Goal: Feedback & Contribution: Leave review/rating

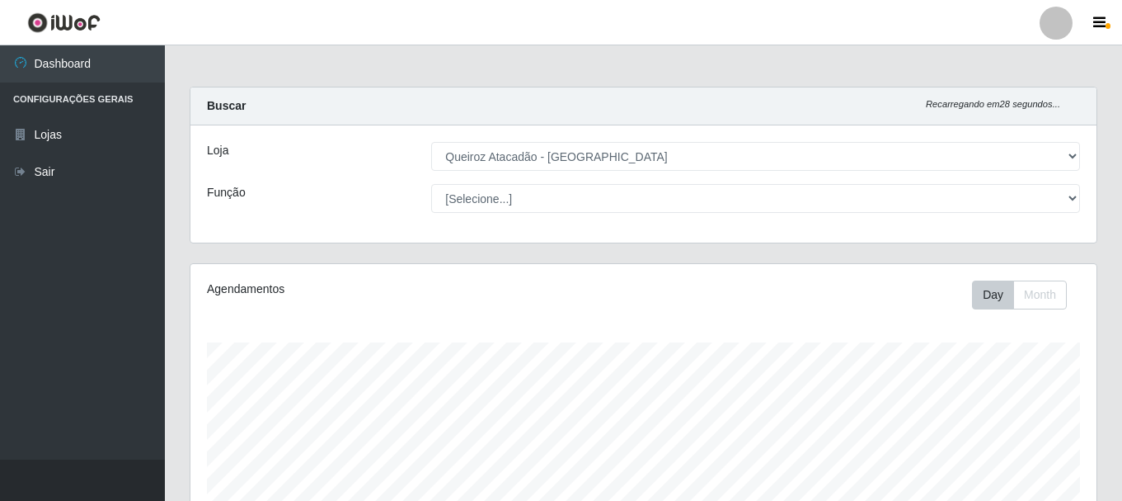
select select "464"
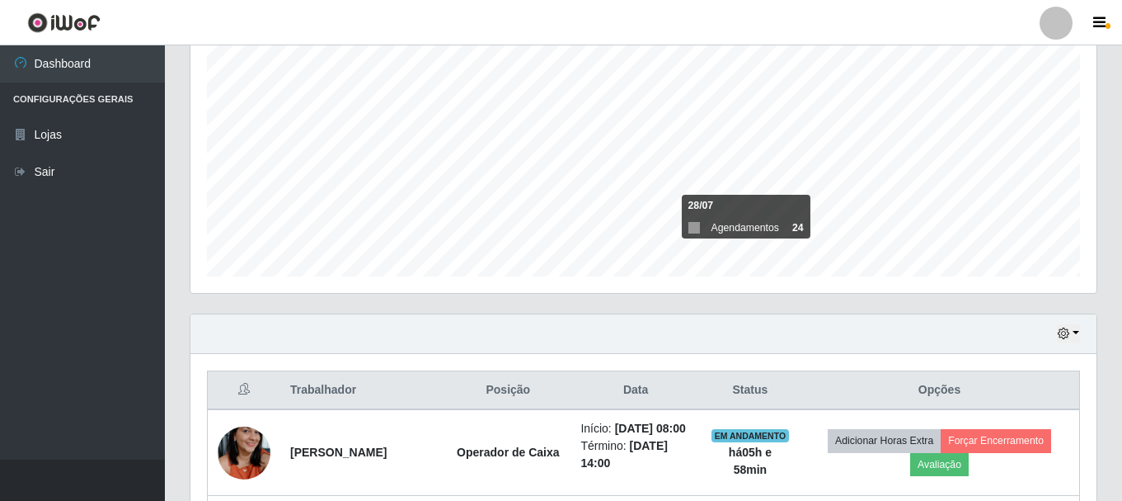
scroll to position [548, 0]
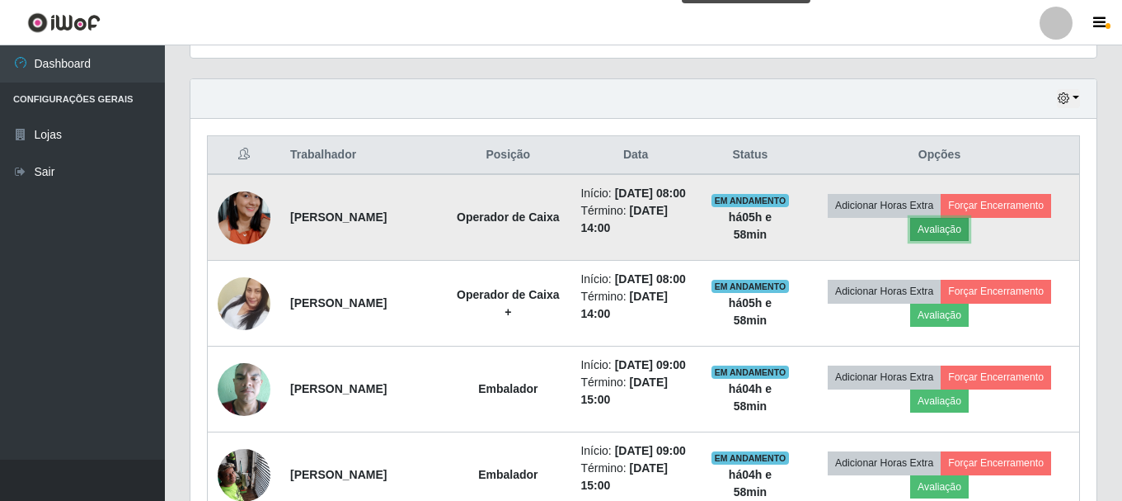
click at [935, 237] on button "Avaliação" at bounding box center [939, 229] width 59 height 23
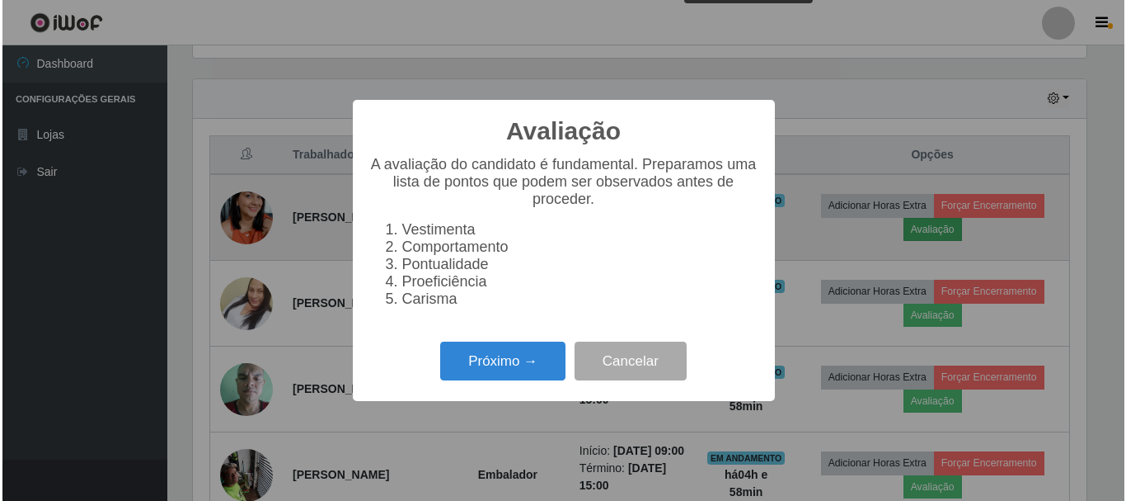
scroll to position [342, 898]
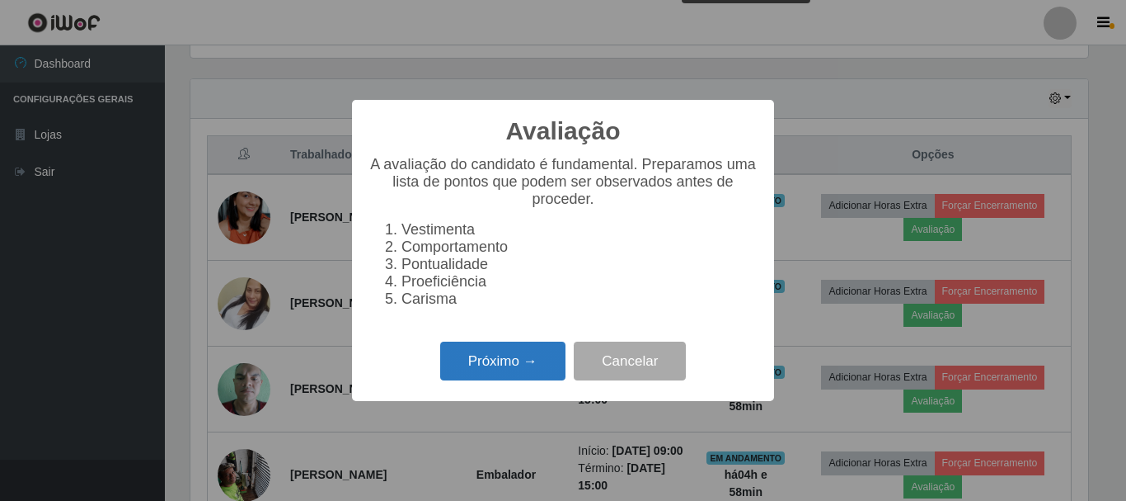
click at [506, 371] on button "Próximo →" at bounding box center [502, 360] width 125 height 39
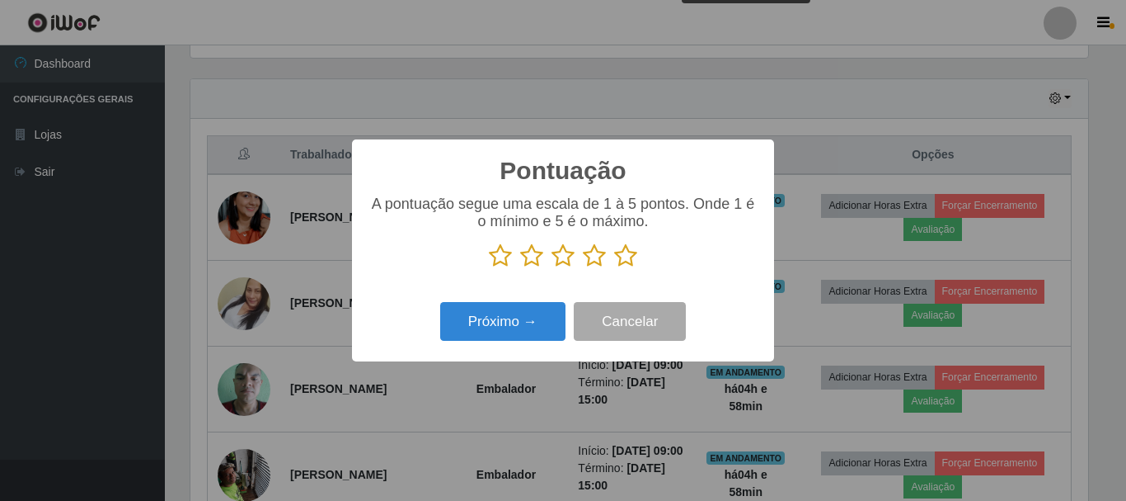
click at [626, 256] on icon at bounding box center [625, 255] width 23 height 25
click at [614, 268] on input "radio" at bounding box center [614, 268] width 0 height 0
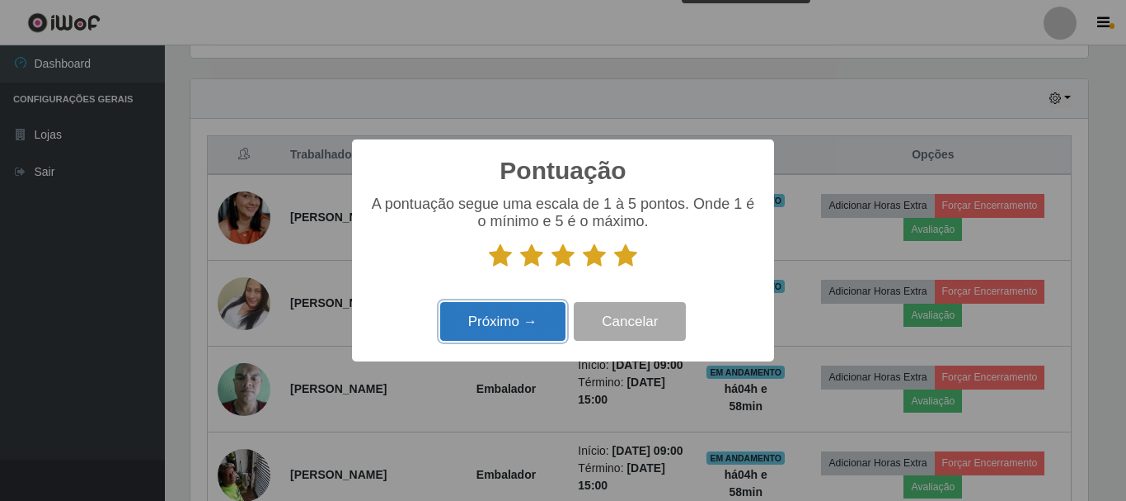
click at [529, 327] on button "Próximo →" at bounding box center [502, 321] width 125 height 39
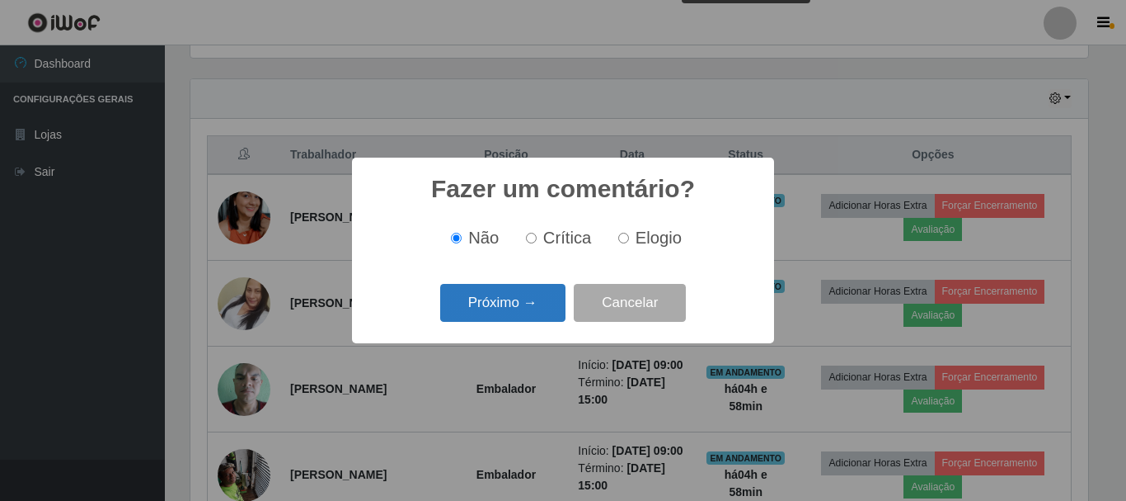
click at [541, 308] on button "Próximo →" at bounding box center [502, 303] width 125 height 39
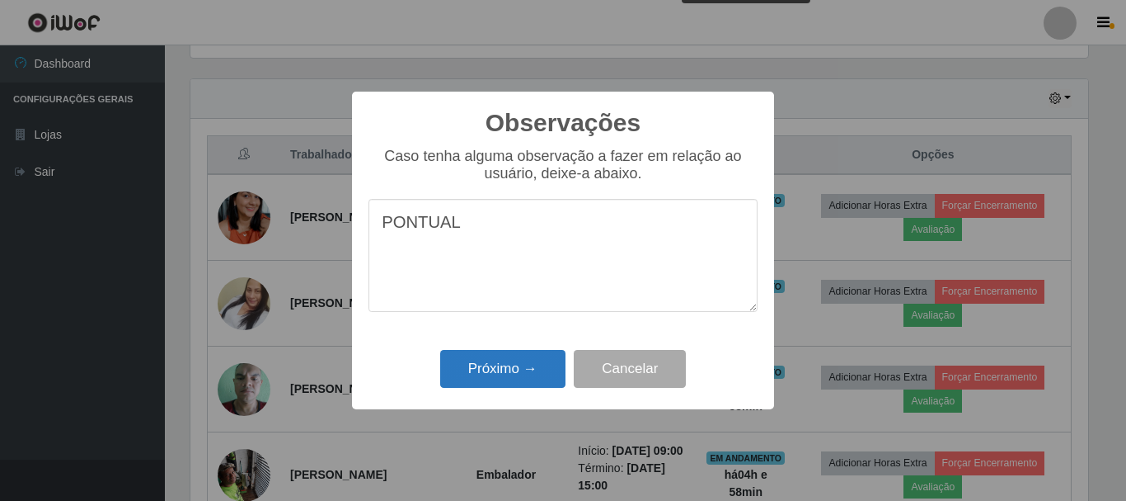
type textarea "PONTUAL"
click at [542, 374] on button "Próximo →" at bounding box center [502, 369] width 125 height 39
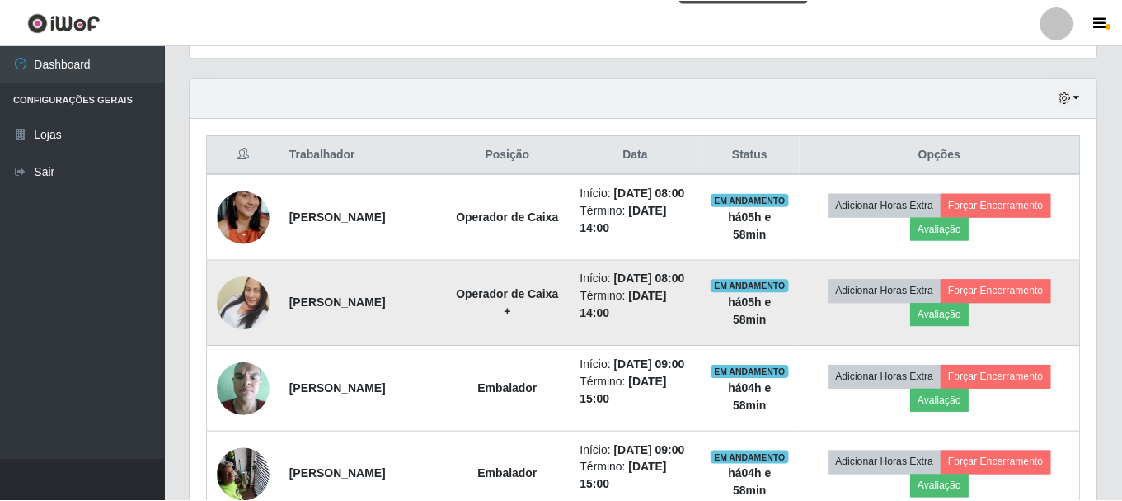
scroll to position [342, 906]
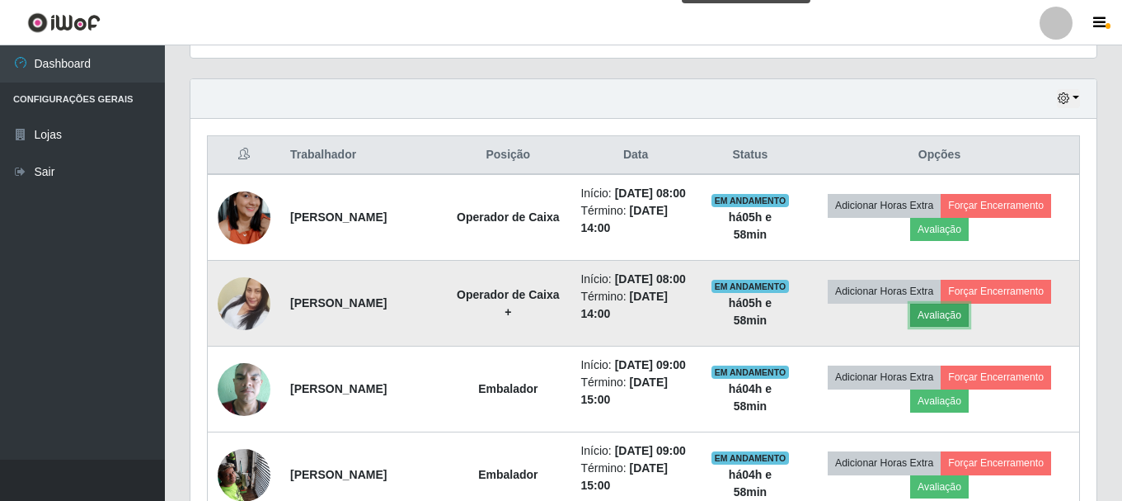
click at [965, 327] on button "Avaliação" at bounding box center [939, 314] width 59 height 23
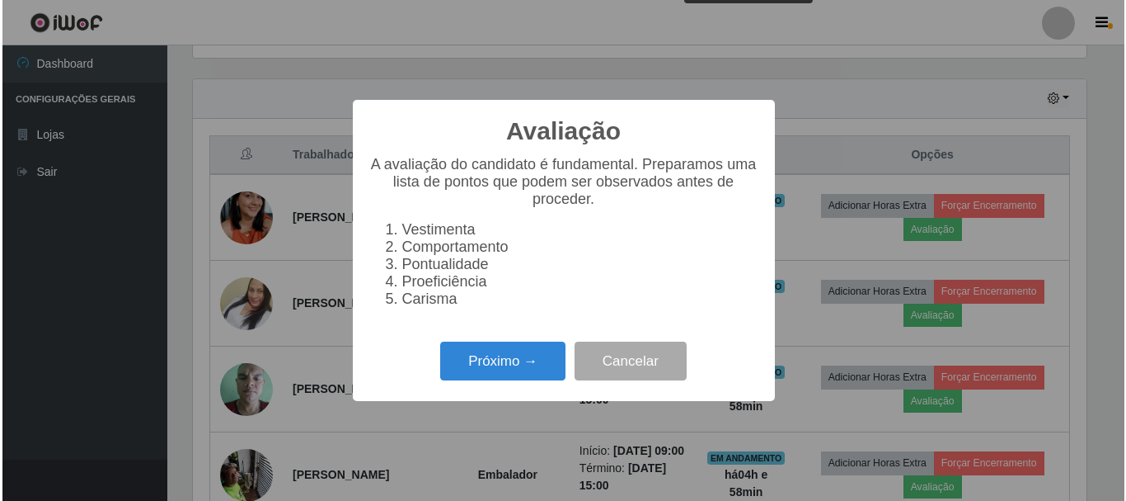
scroll to position [342, 898]
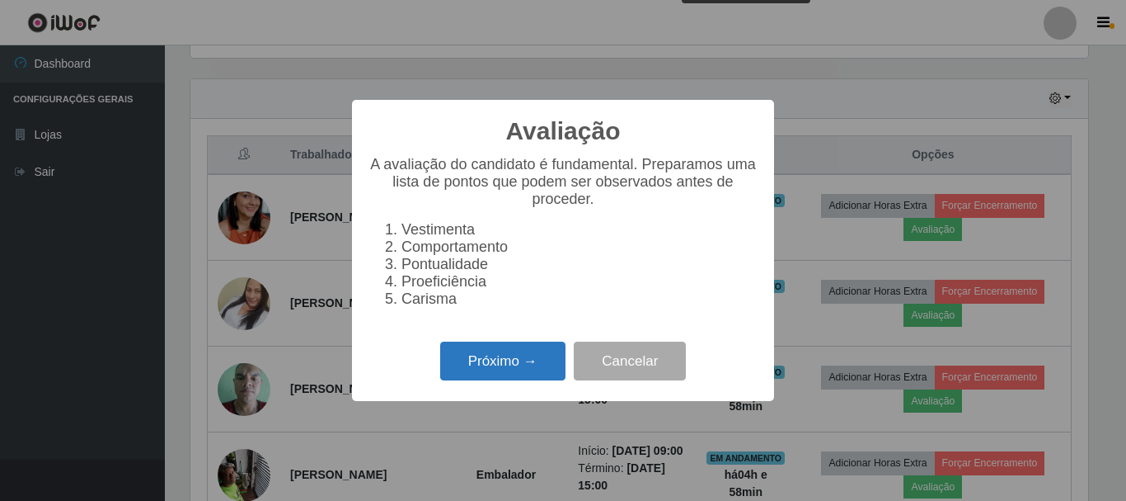
click at [503, 365] on button "Próximo →" at bounding box center [502, 360] width 125 height 39
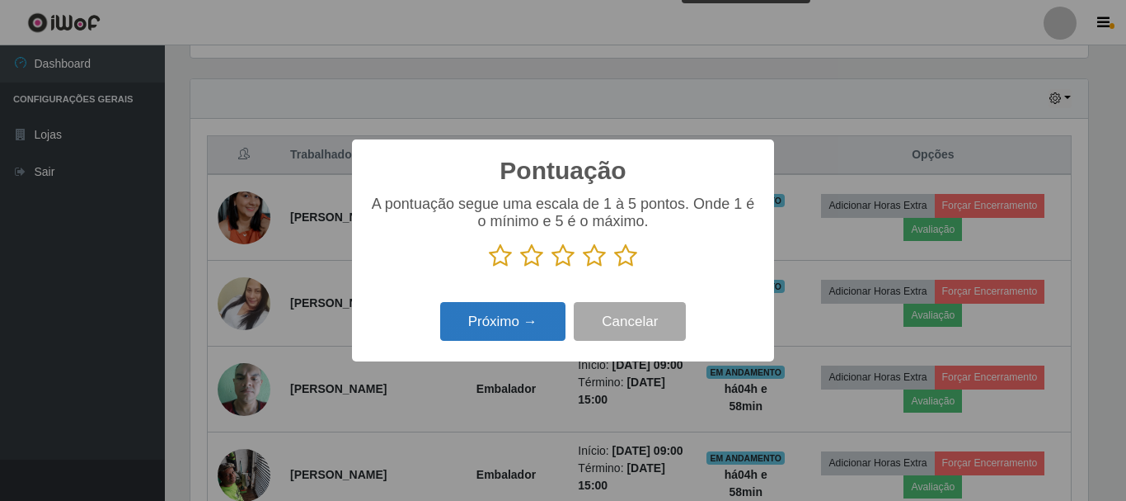
scroll to position [824300, 823744]
click at [625, 252] on icon at bounding box center [625, 255] width 23 height 25
click at [614, 268] on input "radio" at bounding box center [614, 268] width 0 height 0
click at [489, 322] on button "Próximo →" at bounding box center [502, 321] width 125 height 39
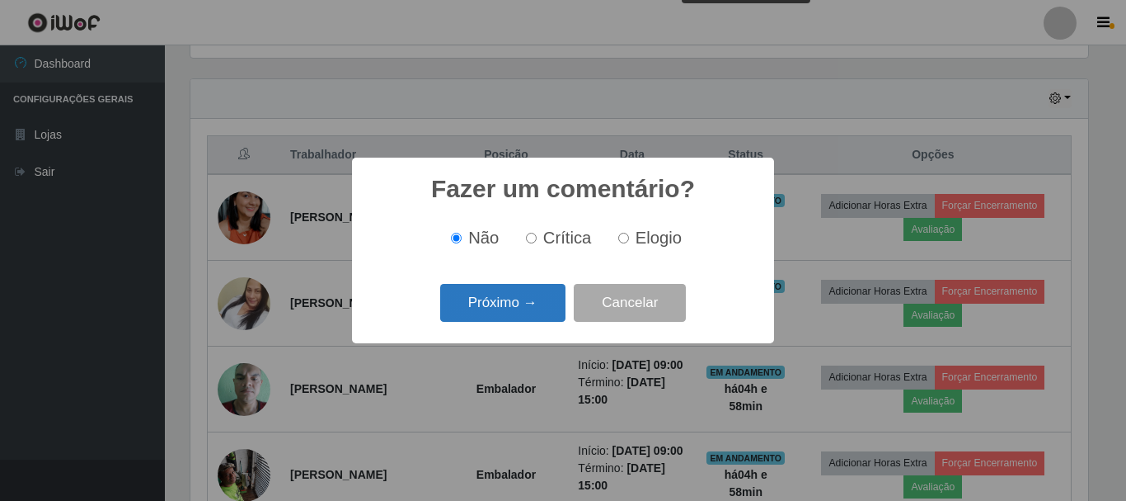
click at [517, 303] on button "Próximo →" at bounding box center [502, 303] width 125 height 39
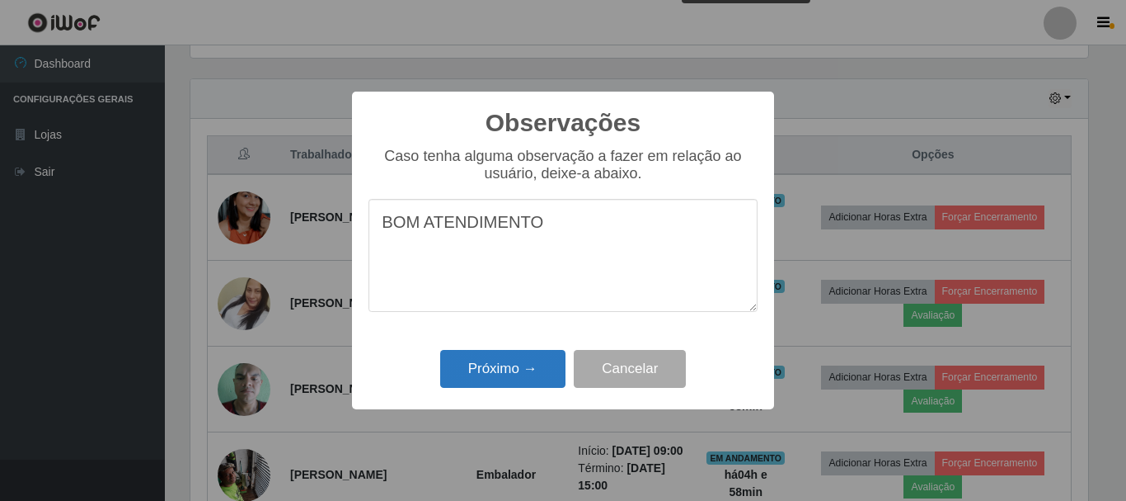
type textarea "BOM ATENDIMENTO"
click at [510, 367] on button "Próximo →" at bounding box center [502, 369] width 125 height 39
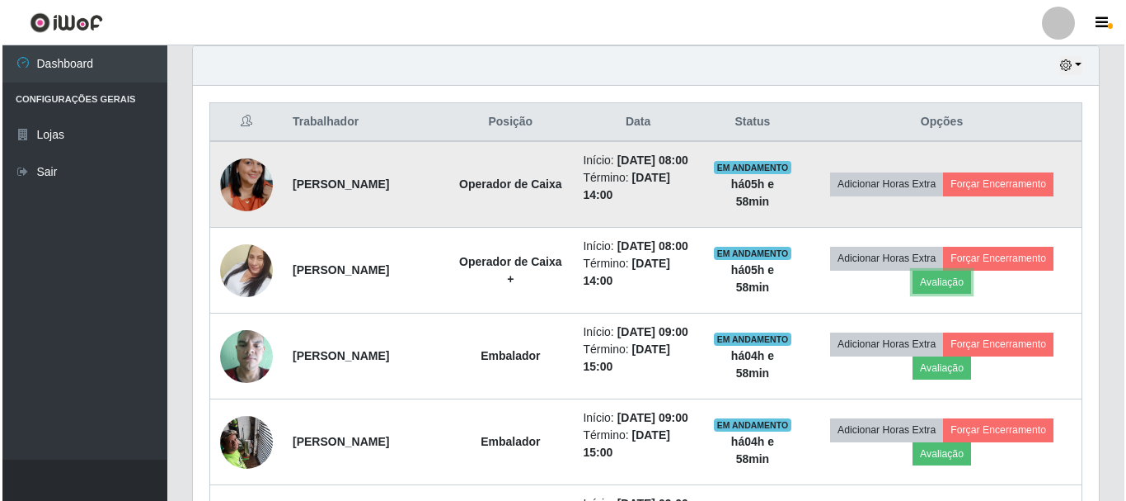
scroll to position [631, 0]
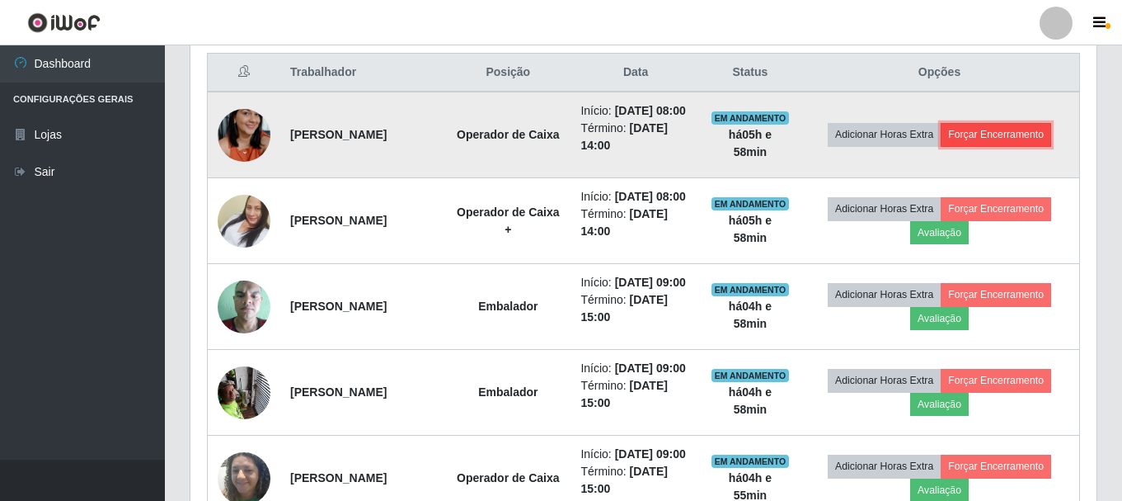
click at [1013, 144] on button "Forçar Encerramento" at bounding box center [996, 134] width 111 height 23
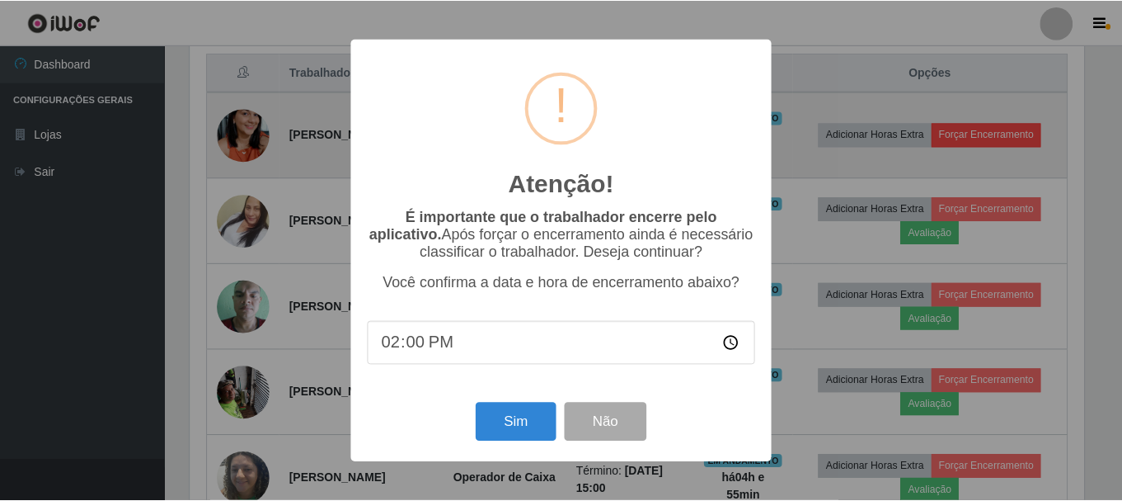
scroll to position [342, 898]
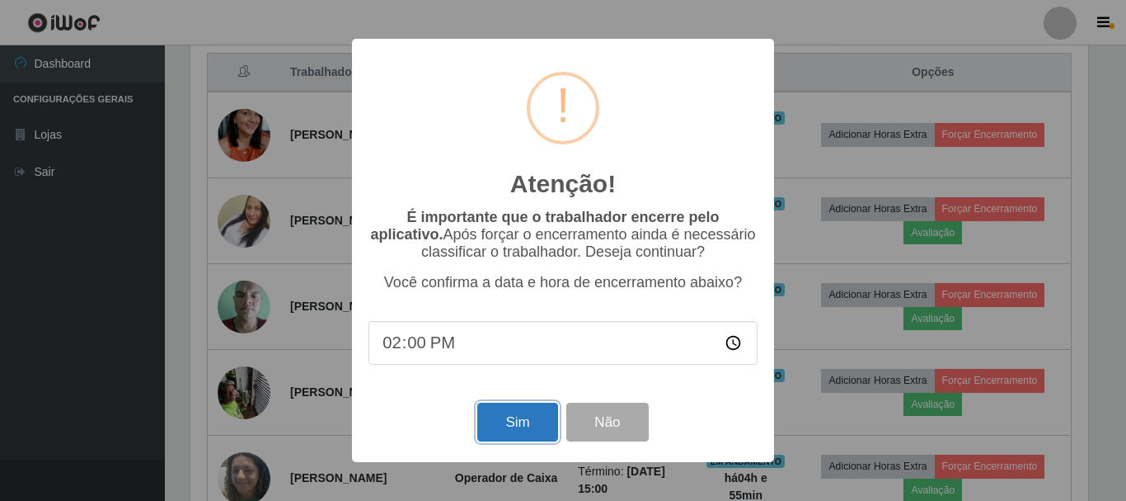
click at [498, 434] on button "Sim" at bounding box center [517, 421] width 80 height 39
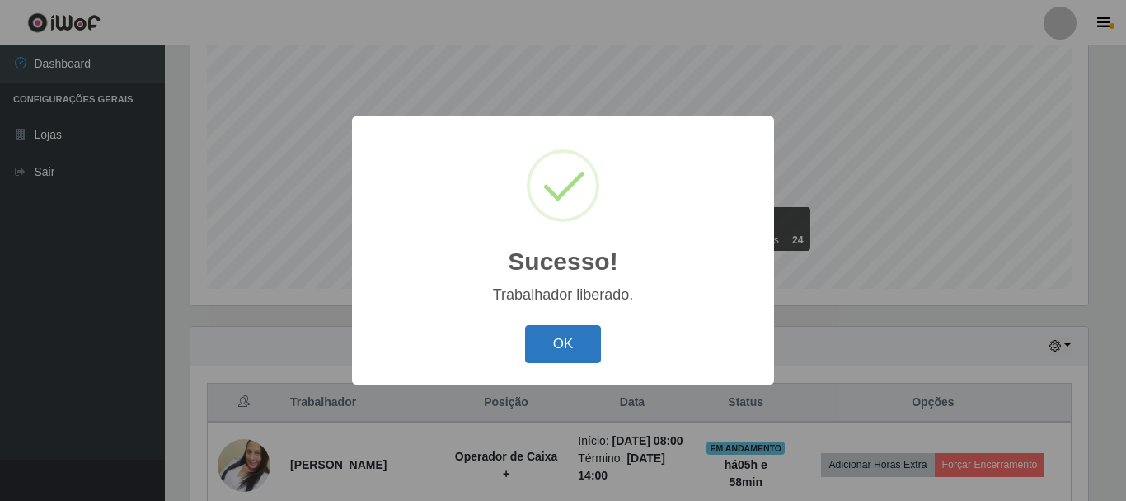
click at [568, 346] on button "OK" at bounding box center [563, 344] width 77 height 39
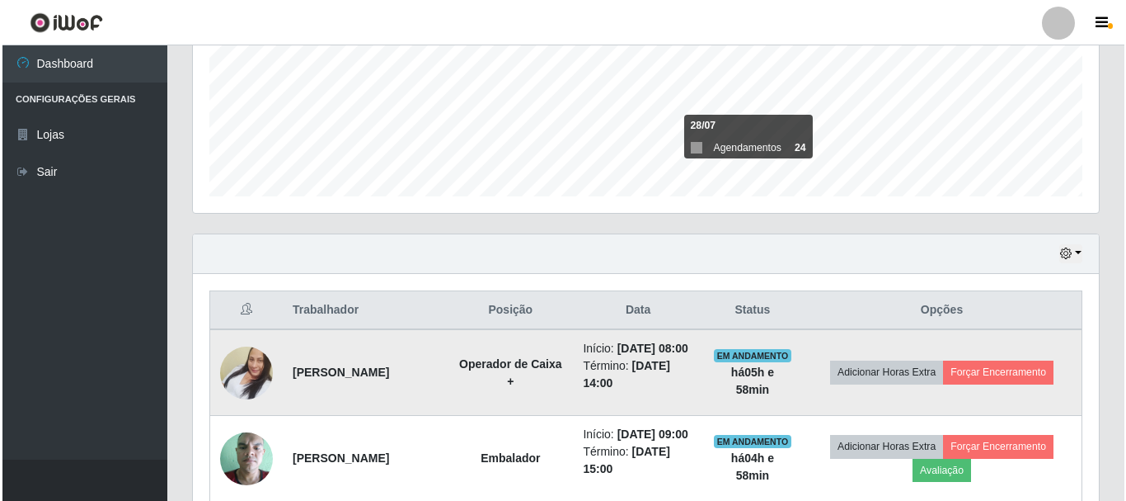
scroll to position [548, 0]
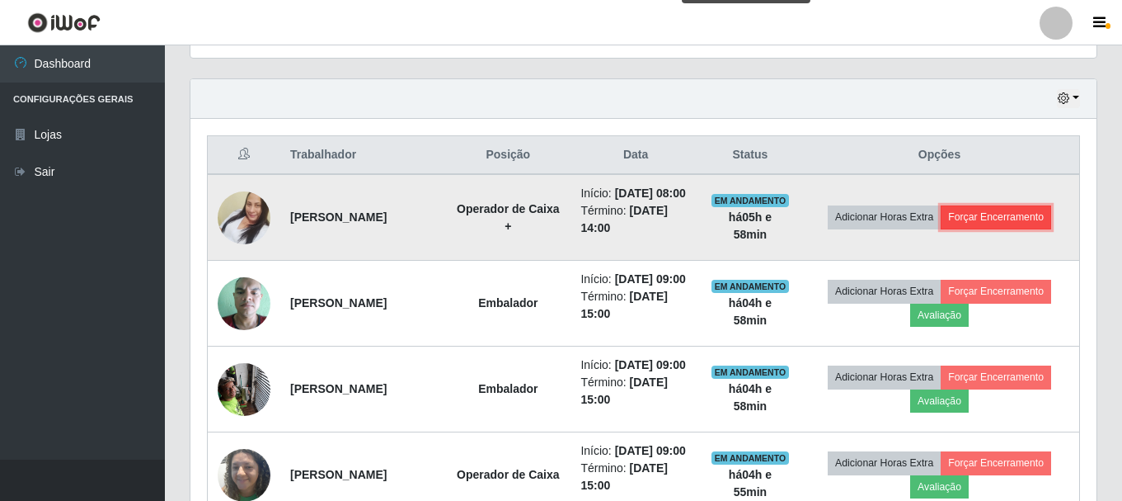
click at [991, 224] on button "Forçar Encerramento" at bounding box center [996, 216] width 111 height 23
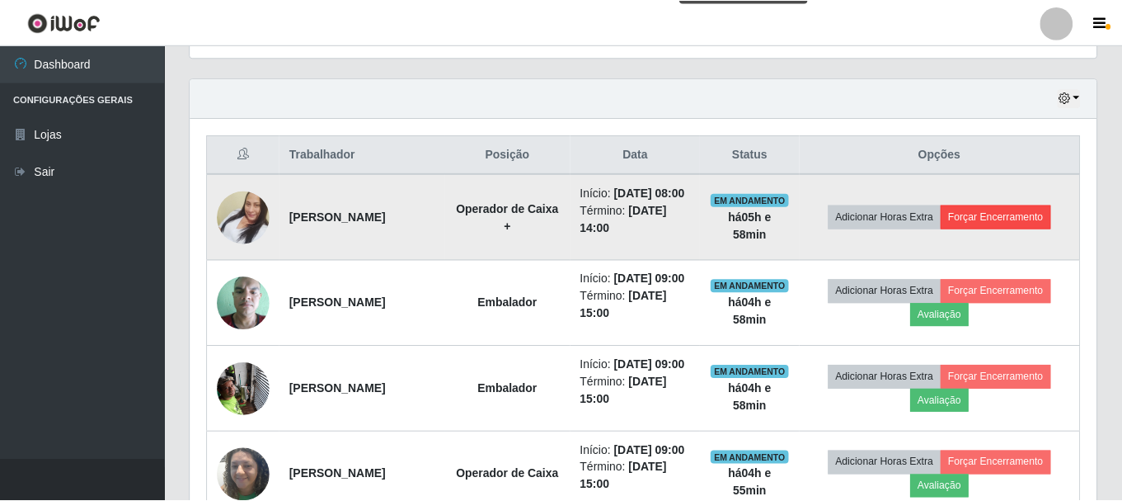
scroll to position [342, 898]
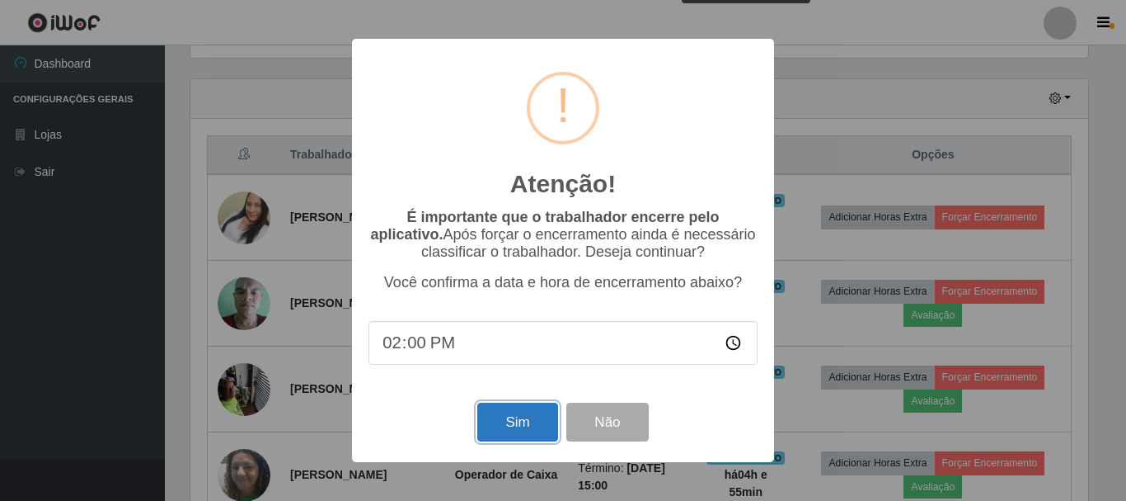
click at [512, 430] on button "Sim" at bounding box center [517, 421] width 80 height 39
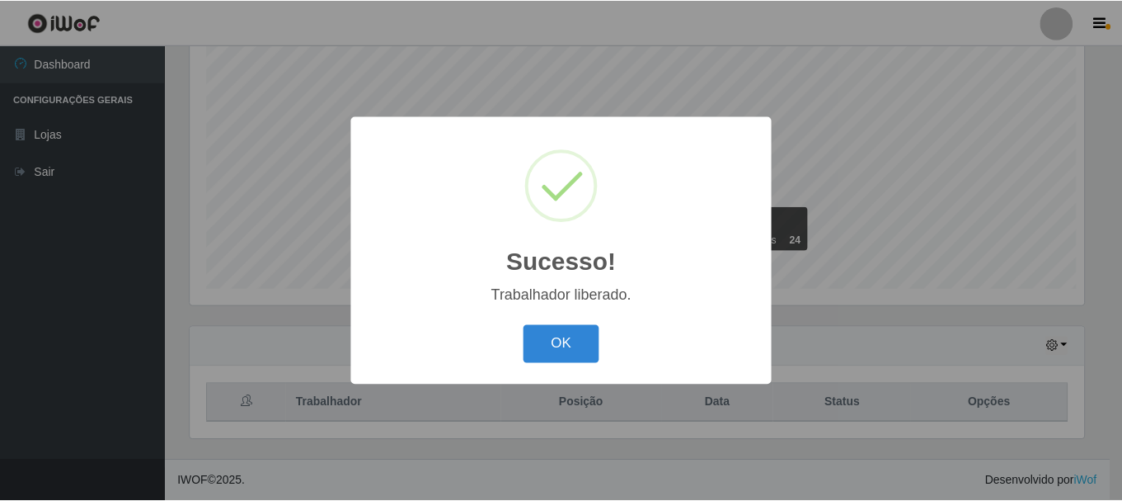
scroll to position [0, 0]
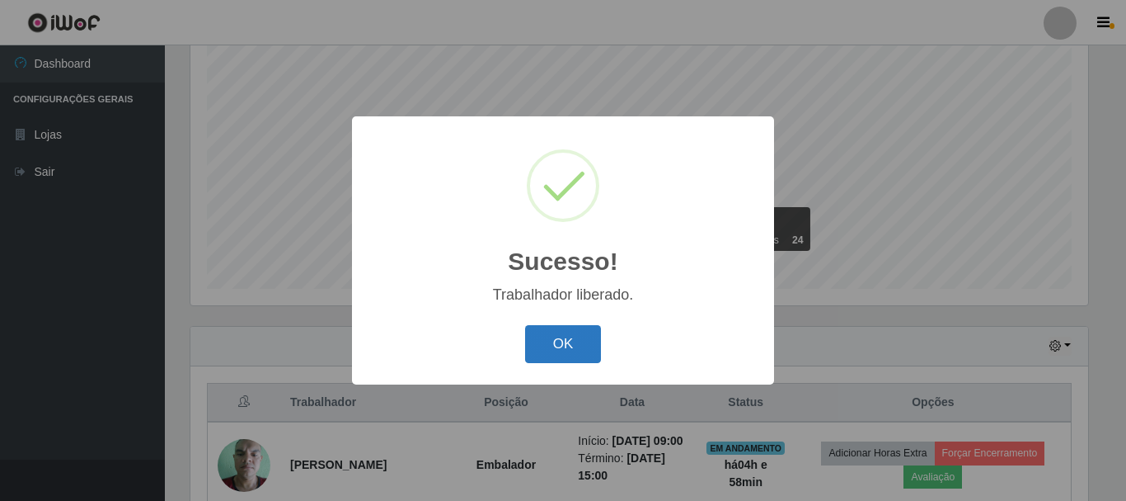
click at [560, 342] on button "OK" at bounding box center [563, 344] width 77 height 39
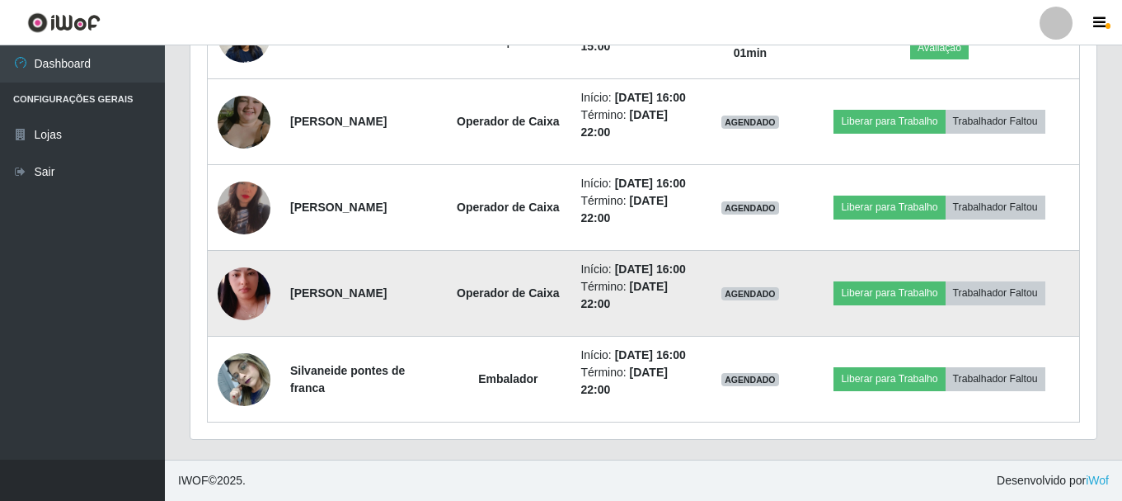
scroll to position [1126, 0]
